Goal: Find specific page/section: Find specific page/section

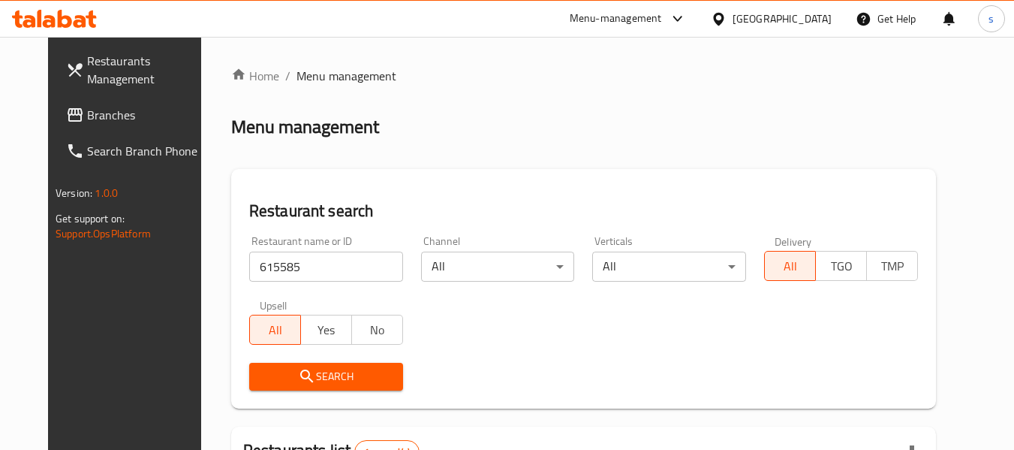
click at [724, 19] on icon at bounding box center [718, 18] width 11 height 13
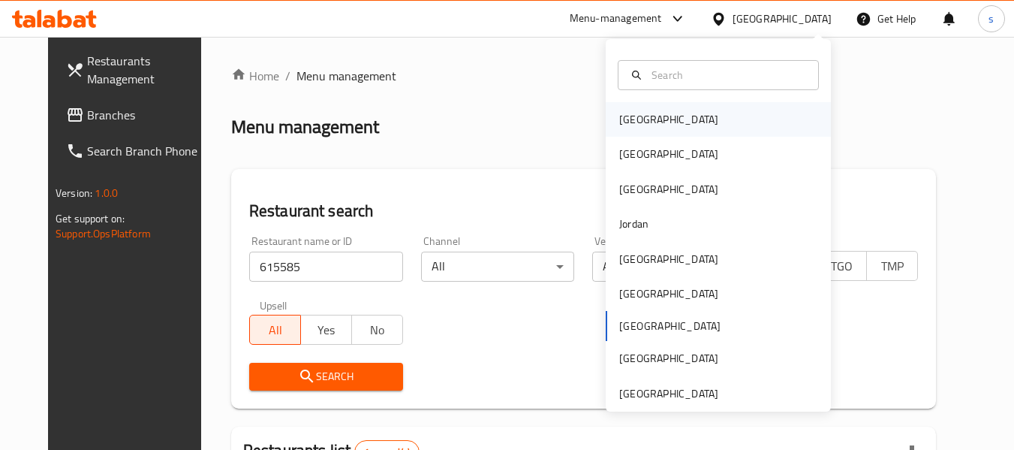
click at [630, 119] on div "[GEOGRAPHIC_DATA]" at bounding box center [668, 119] width 99 height 17
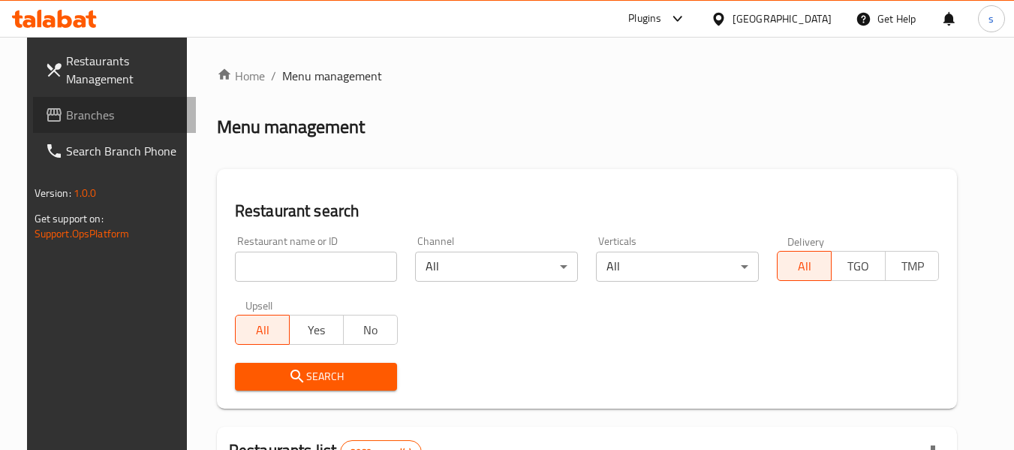
click at [90, 116] on span "Branches" at bounding box center [125, 115] width 119 height 18
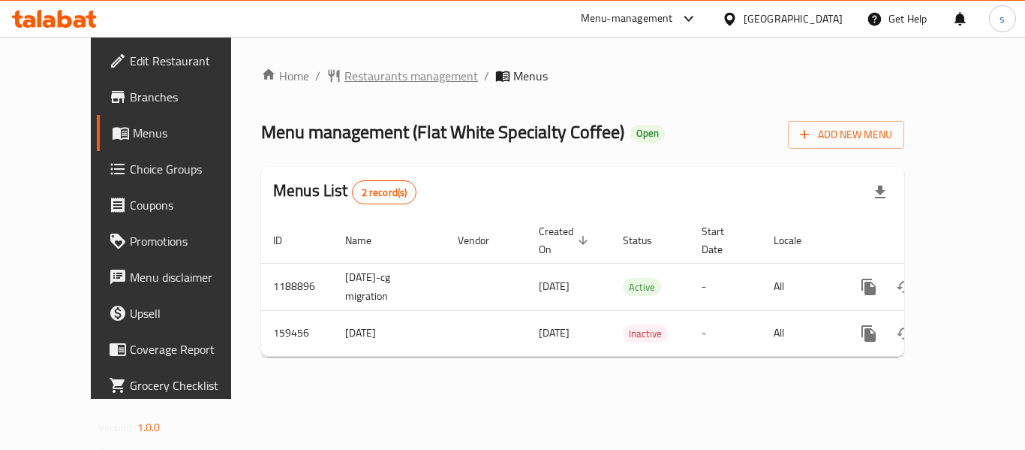
click at [345, 80] on span "Restaurants management" at bounding box center [412, 76] width 134 height 18
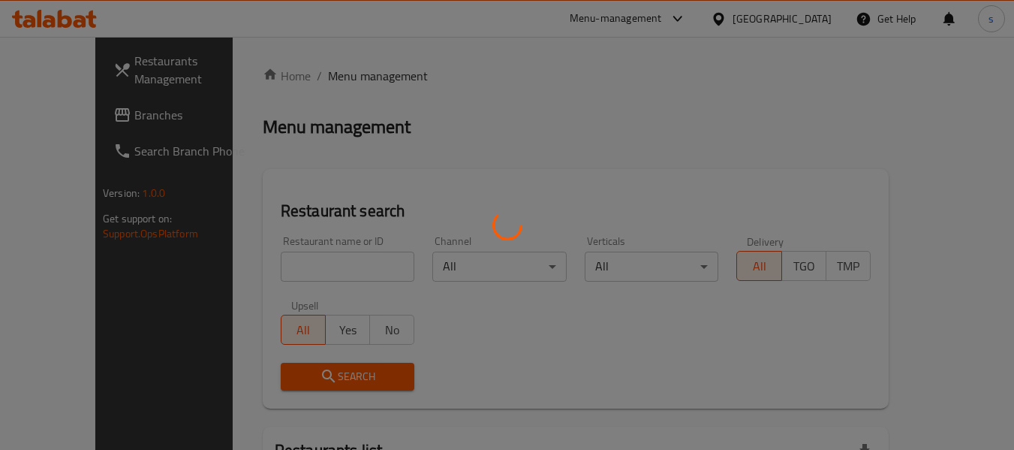
click at [265, 266] on div at bounding box center [507, 225] width 1014 height 450
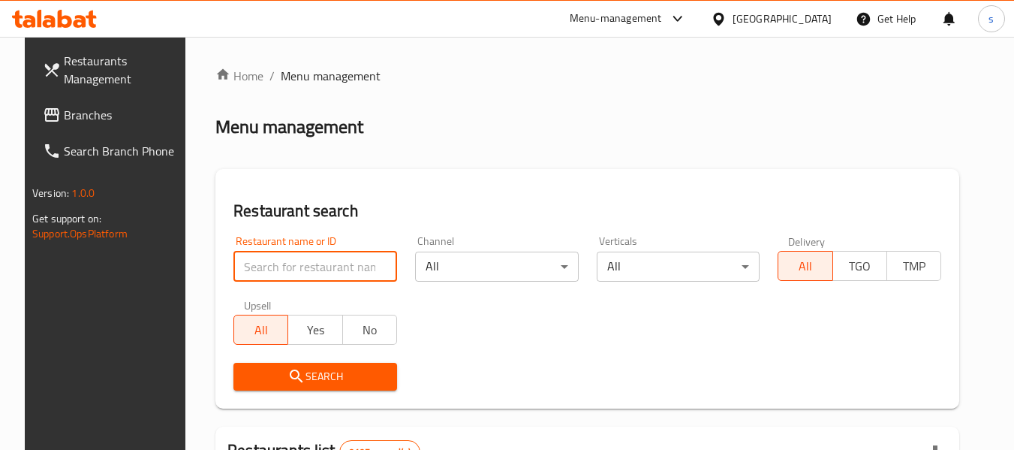
click at [265, 266] on input "search" at bounding box center [315, 266] width 164 height 30
paste input "615585"
type input "615585"
click button "Search" at bounding box center [315, 377] width 164 height 28
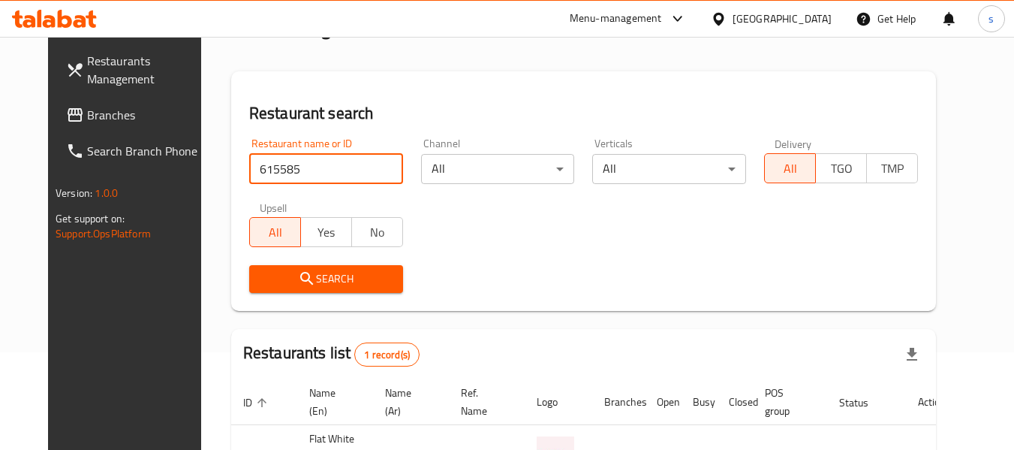
scroll to position [201, 0]
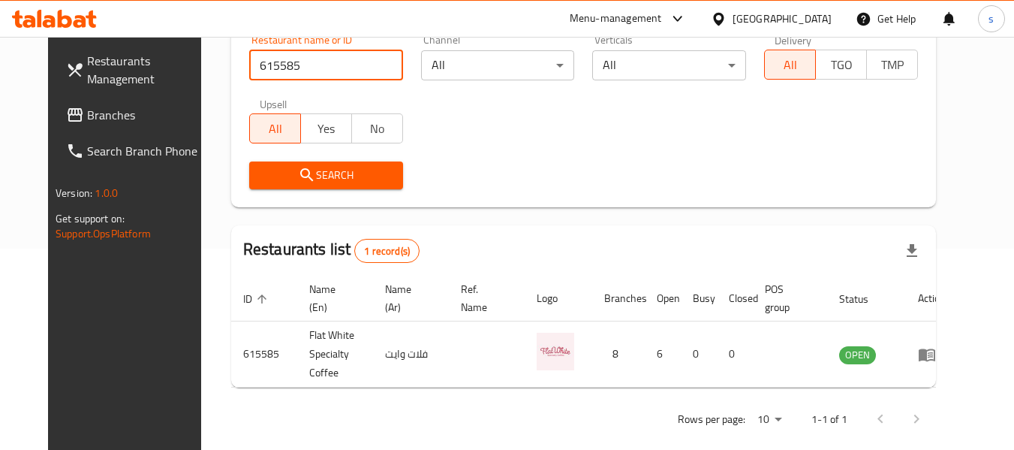
click at [822, 17] on div "[GEOGRAPHIC_DATA]" at bounding box center [782, 19] width 99 height 17
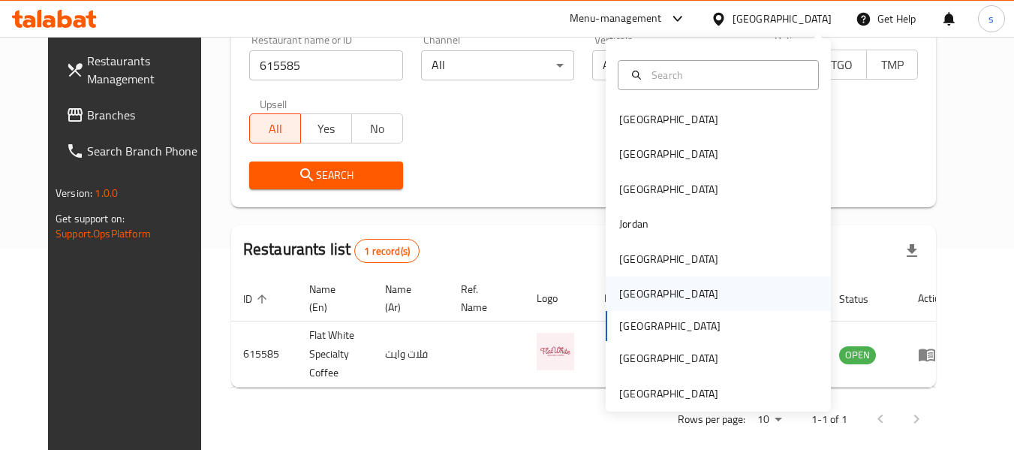
click at [641, 298] on div "[GEOGRAPHIC_DATA]" at bounding box center [668, 293] width 123 height 35
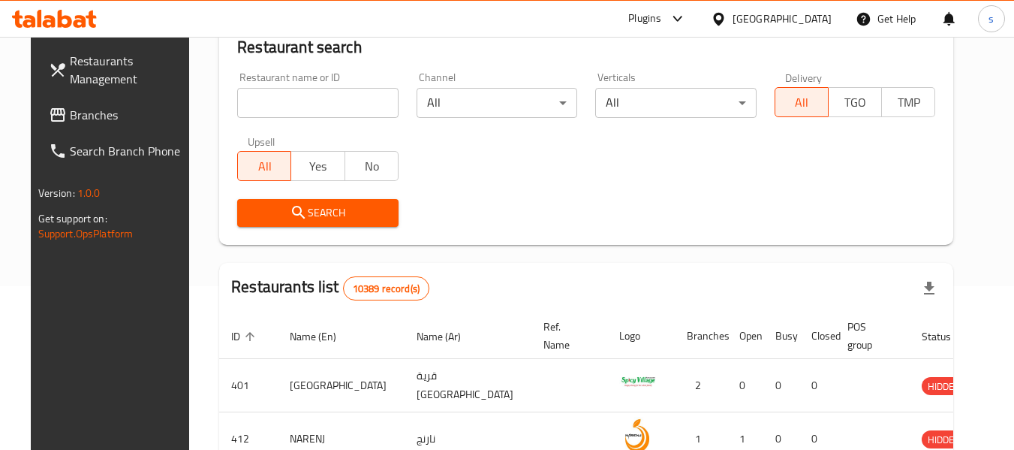
scroll to position [201, 0]
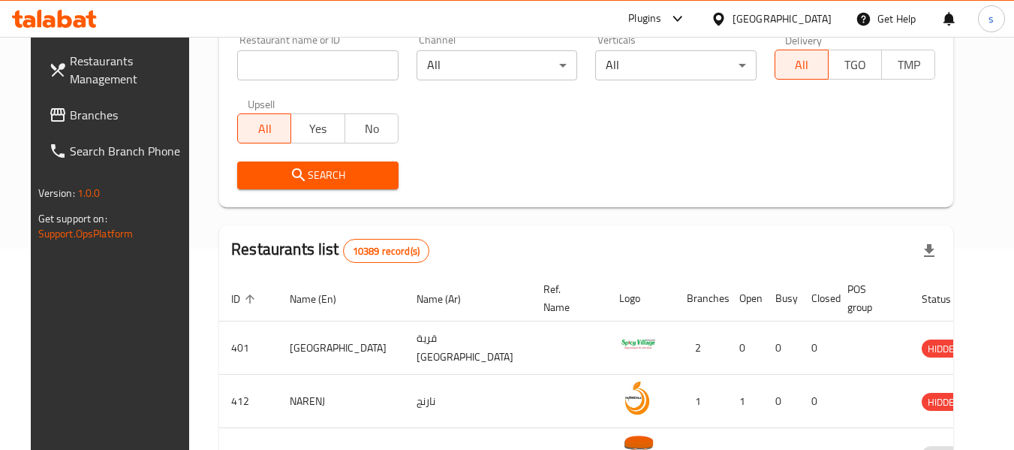
click at [70, 116] on span "Branches" at bounding box center [129, 115] width 119 height 18
